Goal: Task Accomplishment & Management: Manage account settings

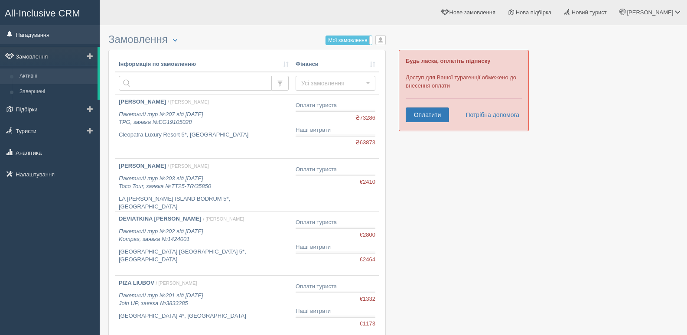
click at [31, 38] on link "Нагадування" at bounding box center [50, 34] width 100 height 19
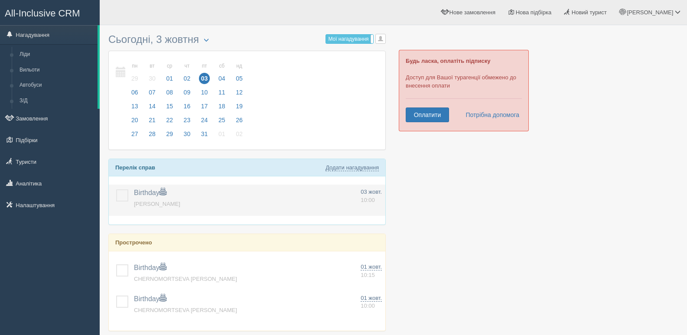
click at [116, 189] on label at bounding box center [116, 189] width 0 height 0
click at [0, 0] on input "checkbox" at bounding box center [0, 0] width 0 height 0
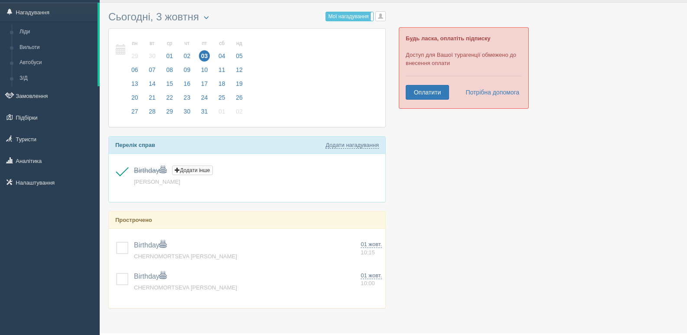
scroll to position [44, 0]
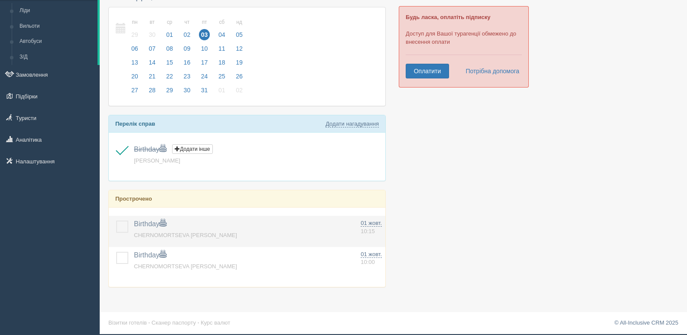
drag, startPoint x: 129, startPoint y: 224, endPoint x: 130, endPoint y: 239, distance: 15.3
click at [129, 227] on td at bounding box center [120, 231] width 22 height 31
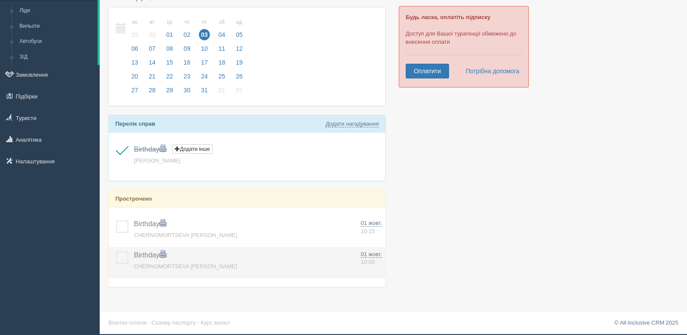
click at [110, 259] on td at bounding box center [120, 262] width 22 height 31
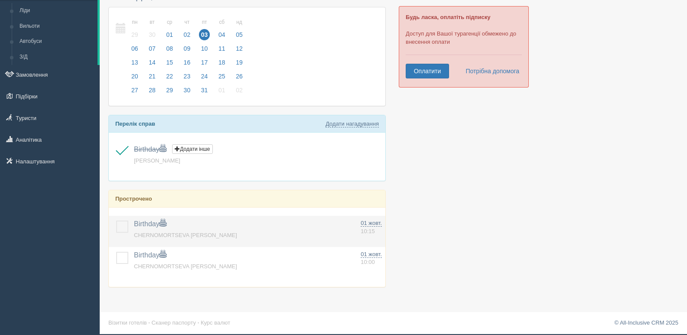
click at [116, 220] on label at bounding box center [116, 220] width 0 height 0
click at [0, 0] on input "checkbox" at bounding box center [0, 0] width 0 height 0
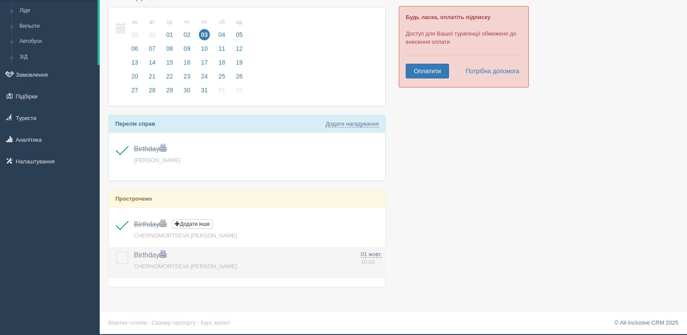
click at [121, 266] on td at bounding box center [120, 262] width 22 height 31
click at [116, 252] on label at bounding box center [116, 252] width 0 height 0
click at [0, 0] on input "checkbox" at bounding box center [0, 0] width 0 height 0
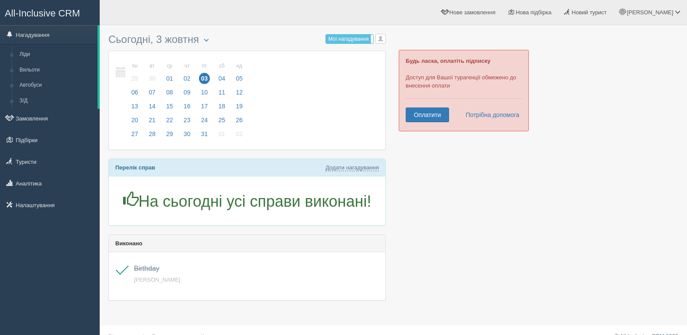
scroll to position [13, 0]
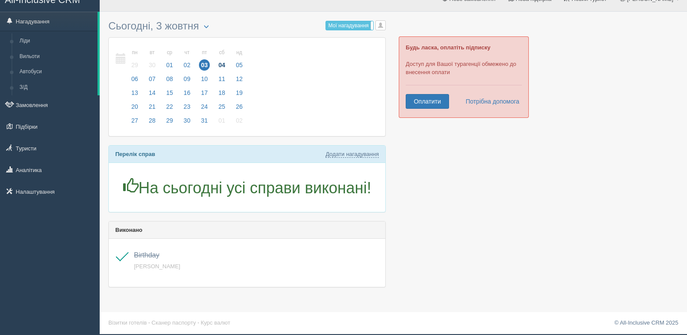
click at [224, 66] on span "04" at bounding box center [221, 64] width 11 height 11
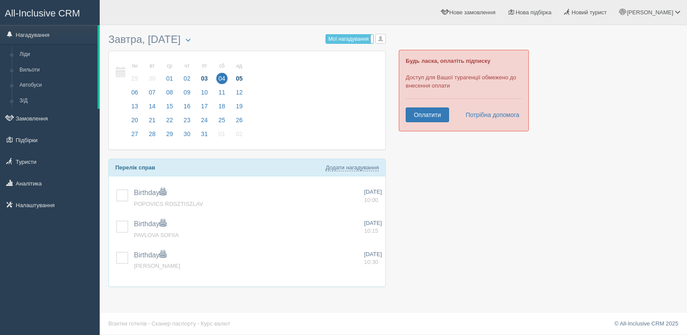
click at [241, 78] on span "05" at bounding box center [238, 78] width 11 height 11
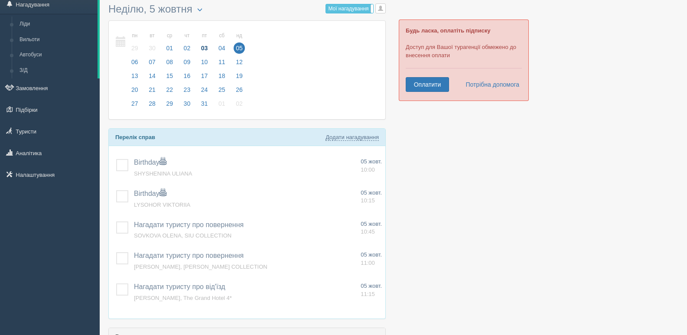
scroll to position [43, 0]
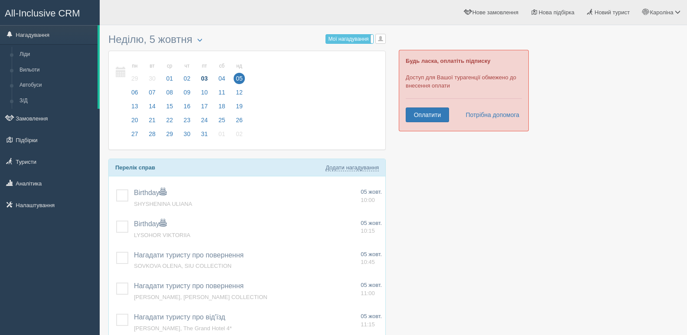
scroll to position [43, 0]
